Goal: Book appointment/travel/reservation

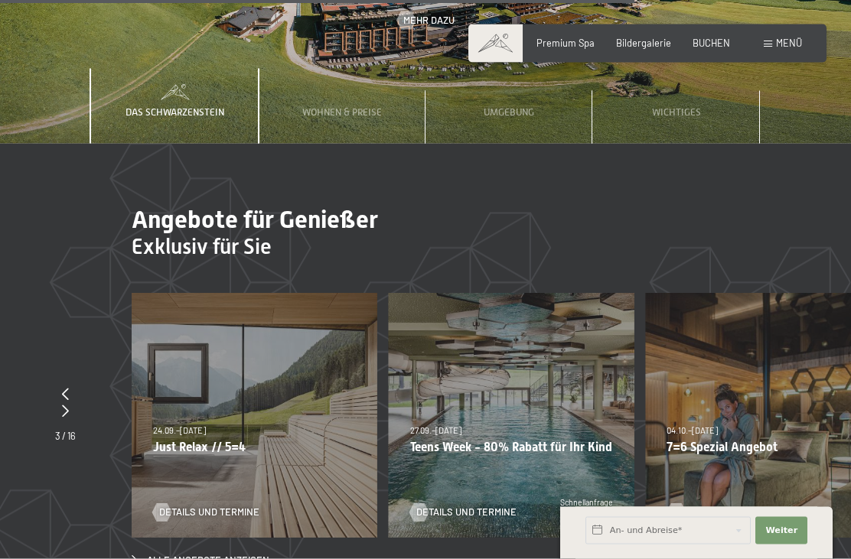
scroll to position [3968, 0]
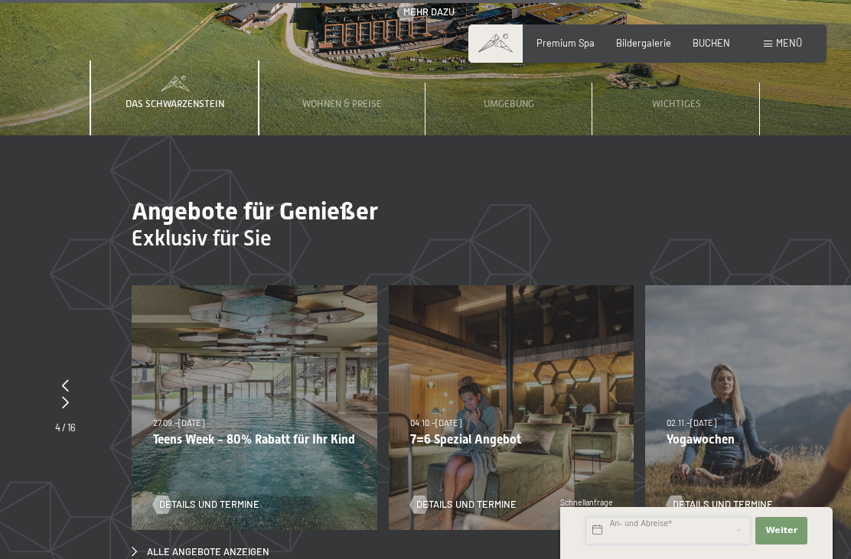
click at [646, 545] on input "text" at bounding box center [667, 531] width 165 height 28
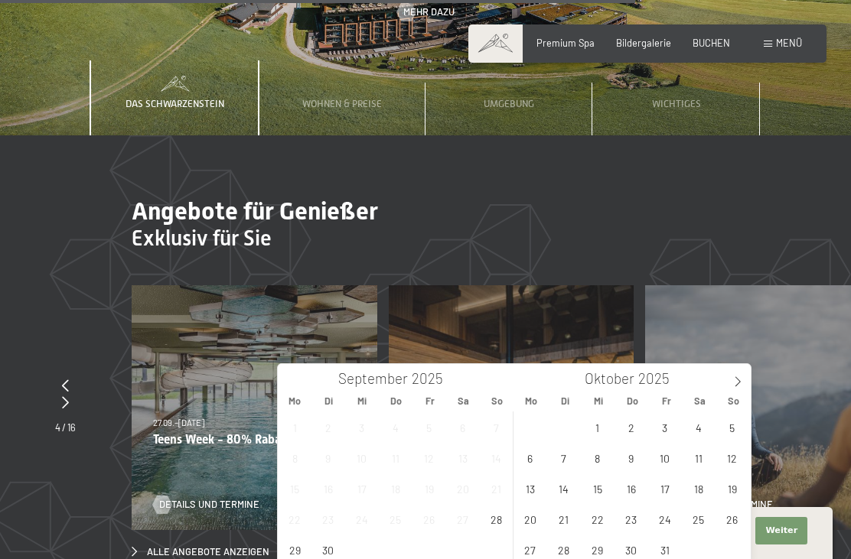
click at [734, 376] on icon at bounding box center [737, 381] width 11 height 11
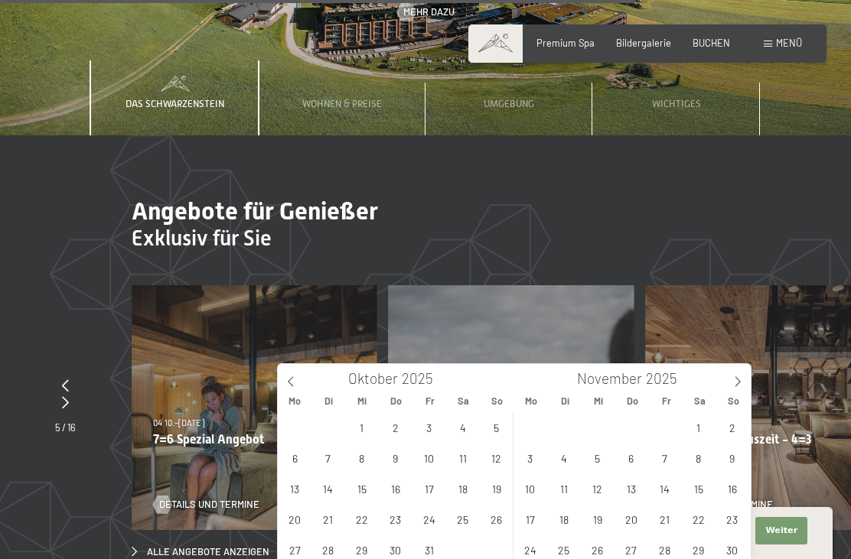
click at [728, 386] on span at bounding box center [738, 377] width 26 height 26
click at [734, 381] on icon at bounding box center [737, 381] width 11 height 11
type input "2026"
click at [735, 383] on icon at bounding box center [737, 381] width 11 height 11
type input "2026"
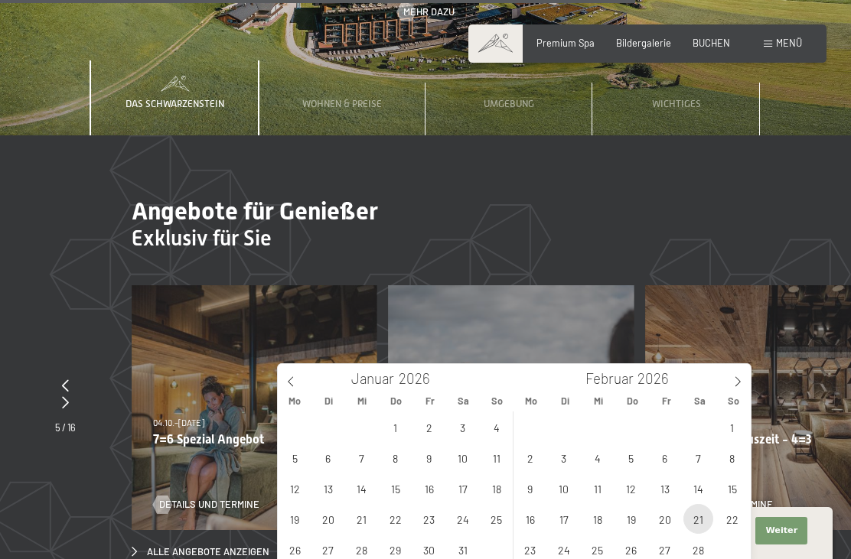
click at [700, 521] on span "21" at bounding box center [698, 519] width 30 height 30
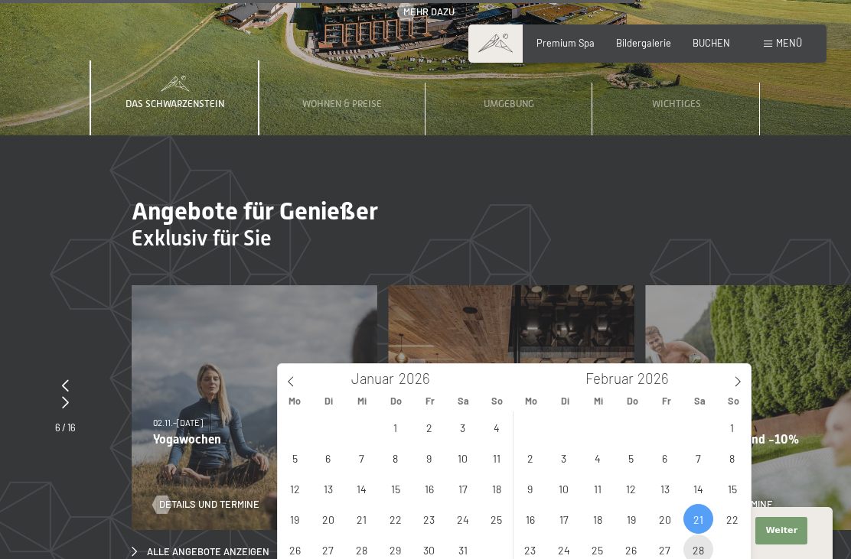
click at [698, 547] on span "28" at bounding box center [698, 550] width 30 height 30
type input "[DATE] - [DATE]"
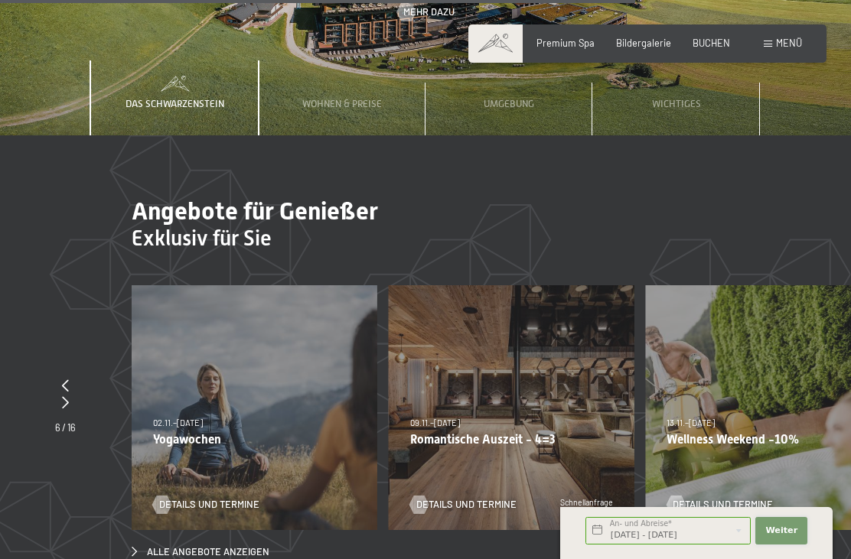
click at [783, 537] on span "Weiter" at bounding box center [781, 531] width 32 height 12
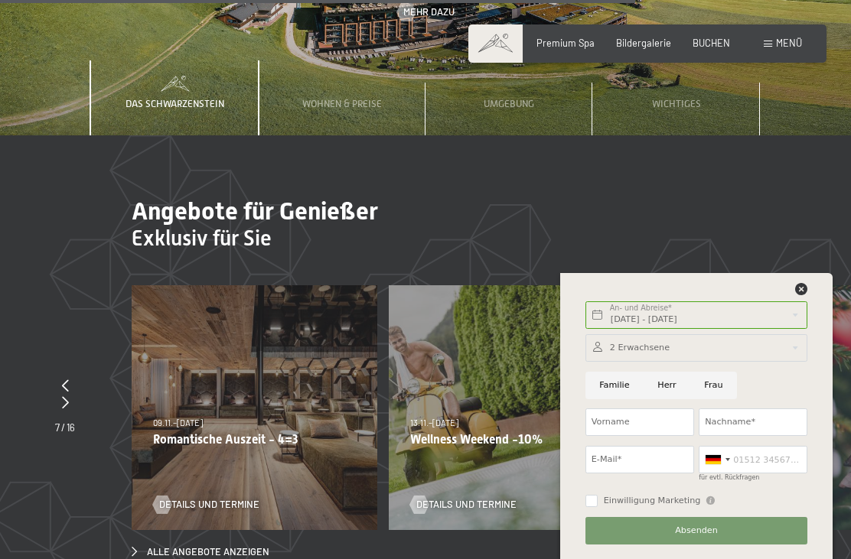
click at [608, 399] on input "Familie" at bounding box center [614, 386] width 58 height 28
radio input "true"
click at [791, 362] on div at bounding box center [696, 348] width 222 height 28
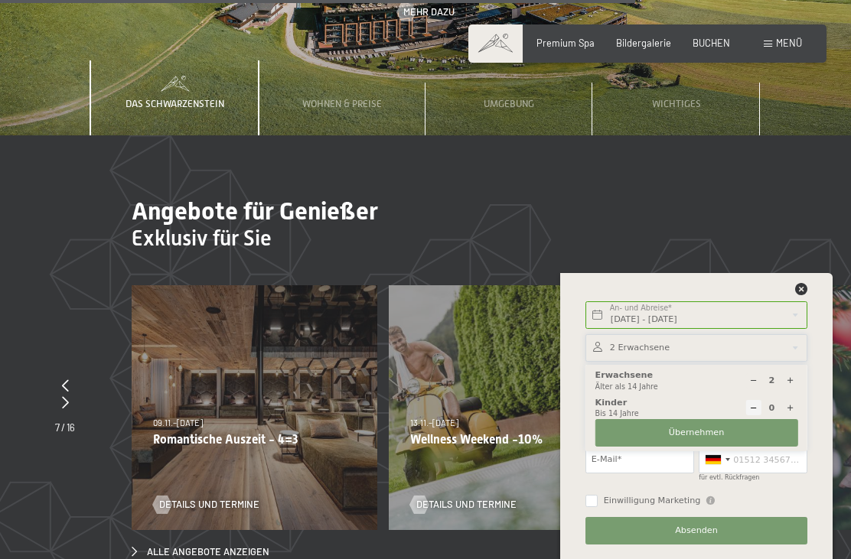
click at [793, 412] on icon at bounding box center [790, 408] width 8 height 8
select select
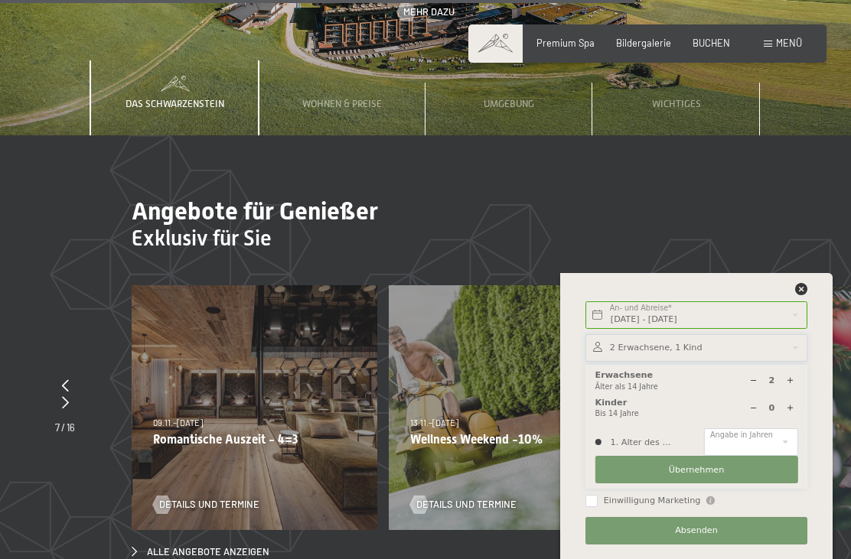
type input "1"
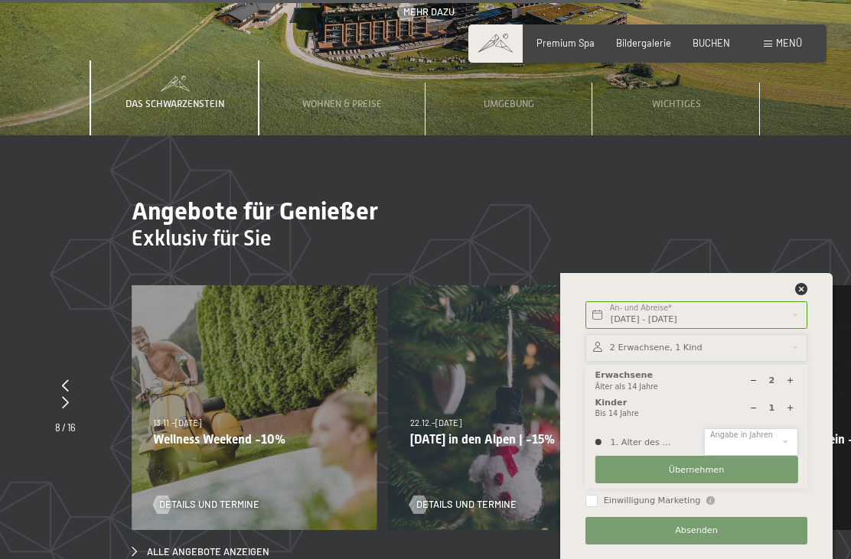
click at [765, 456] on select "0 1 2 3 4 5 6 7 8 9 10 11 12 13 14" at bounding box center [750, 442] width 93 height 28
click at [769, 456] on select "0 1 2 3 4 5 6 7 8 9 10 11 12 13 14" at bounding box center [750, 442] width 93 height 28
select select "12"
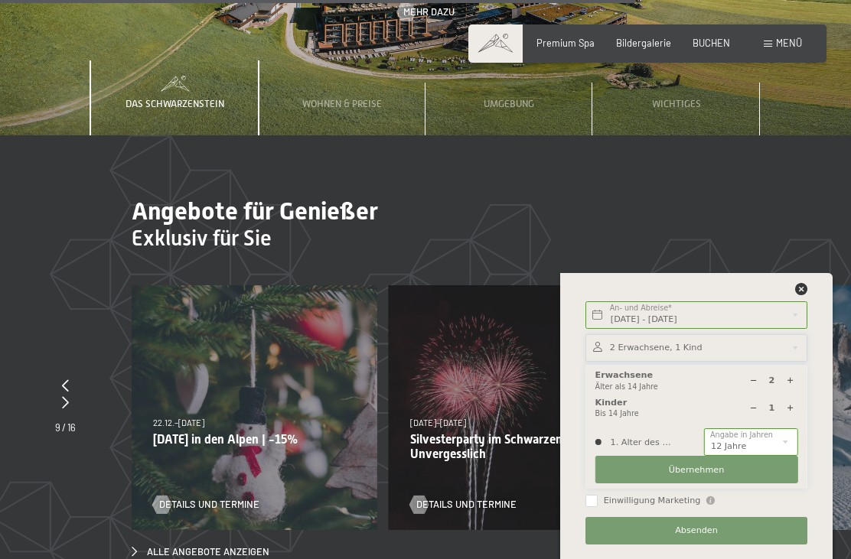
click at [797, 389] on div at bounding box center [789, 380] width 15 height 15
type input "3"
click at [659, 484] on button "Übernehmen" at bounding box center [696, 470] width 203 height 28
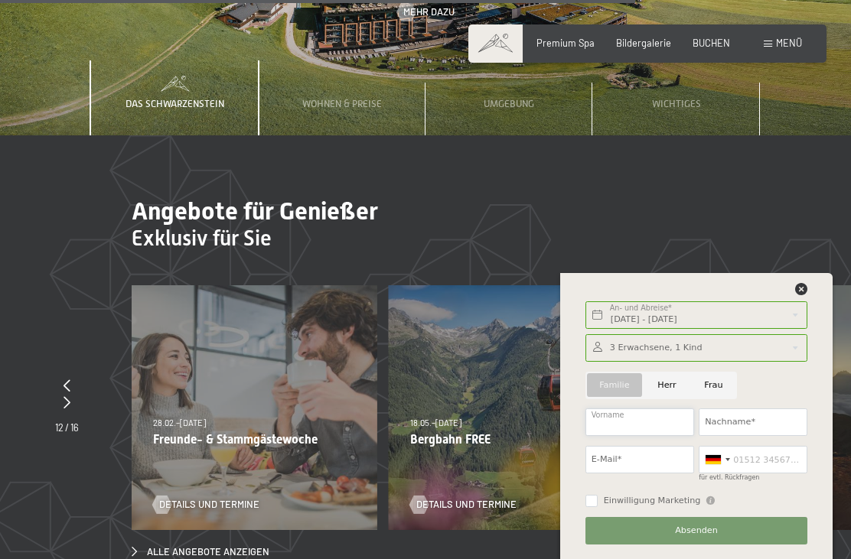
click at [640, 436] on input "Vorname" at bounding box center [639, 423] width 109 height 28
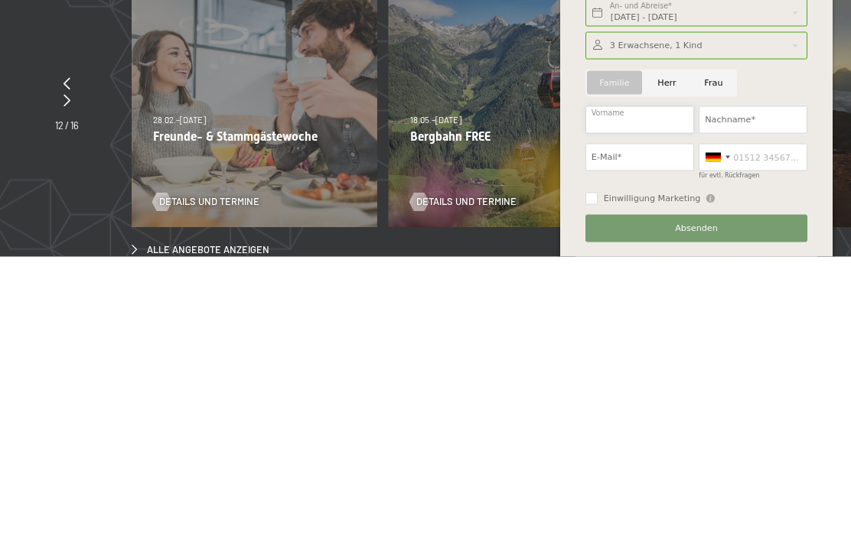
type input "[PERSON_NAME]"
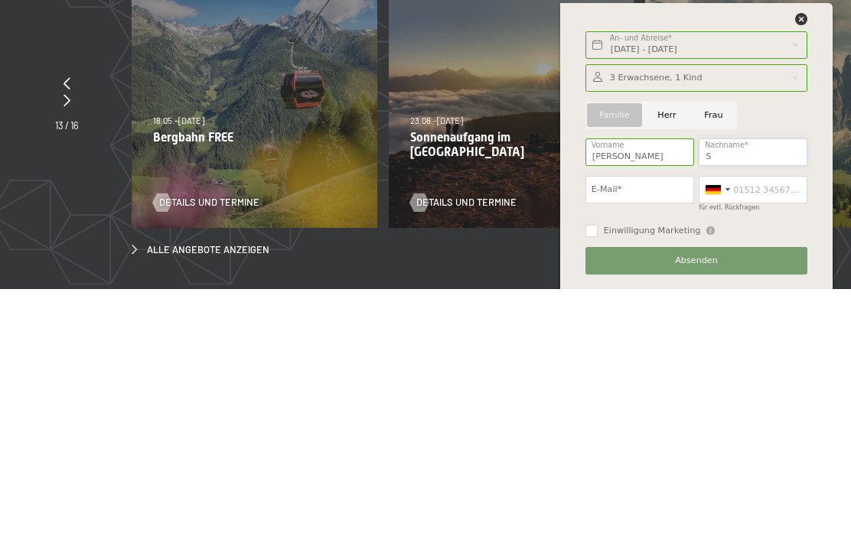
type input "Schaerer"
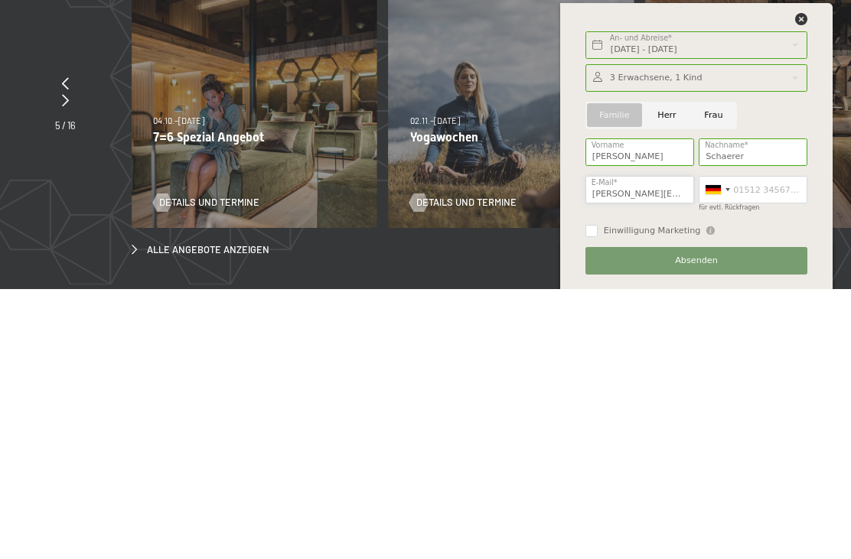
type input "[PERSON_NAME][EMAIL_ADDRESS][PERSON_NAME][DOMAIN_NAME]"
click at [740, 446] on input "für evtl. Rückfragen" at bounding box center [752, 460] width 109 height 28
click at [714, 455] on div at bounding box center [712, 459] width 15 height 9
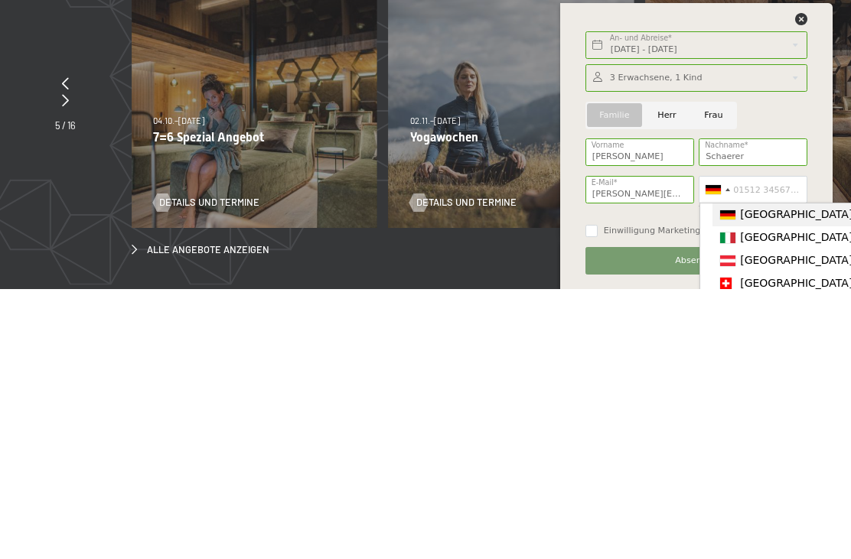
scroll to position [4271, 0]
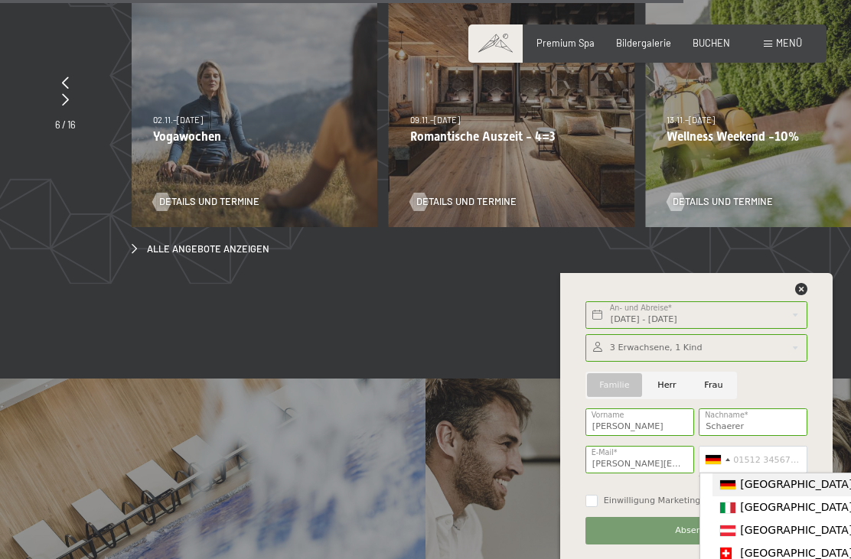
click at [786, 558] on span "[GEOGRAPHIC_DATA] ([GEOGRAPHIC_DATA])" at bounding box center [858, 553] width 237 height 12
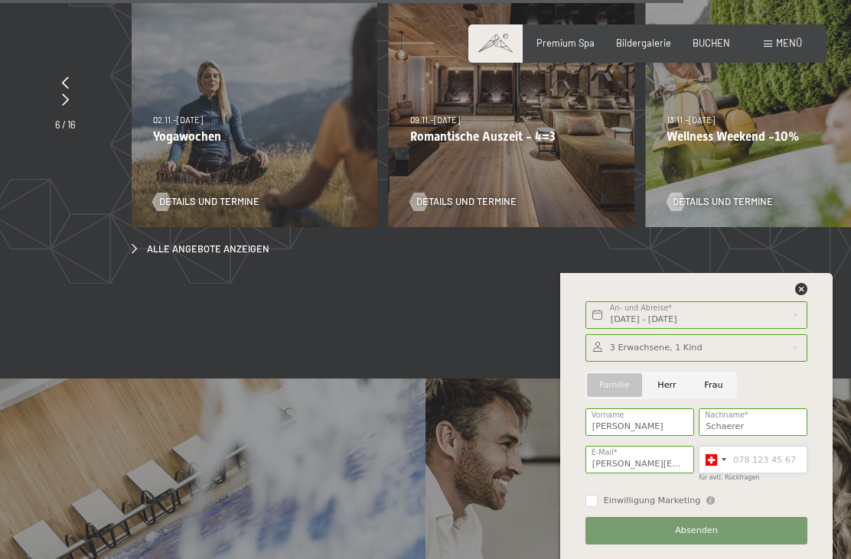
scroll to position [4341, 0]
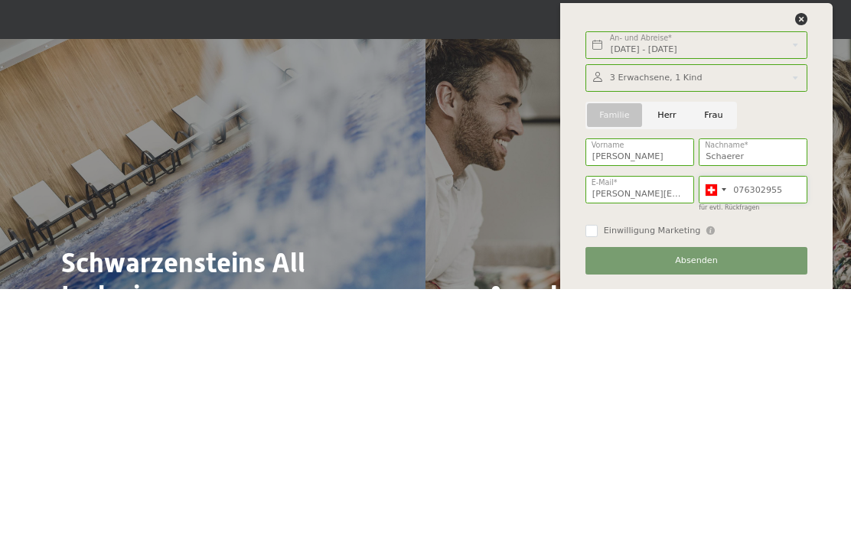
type input "0763029556"
